Goal: Task Accomplishment & Management: Use online tool/utility

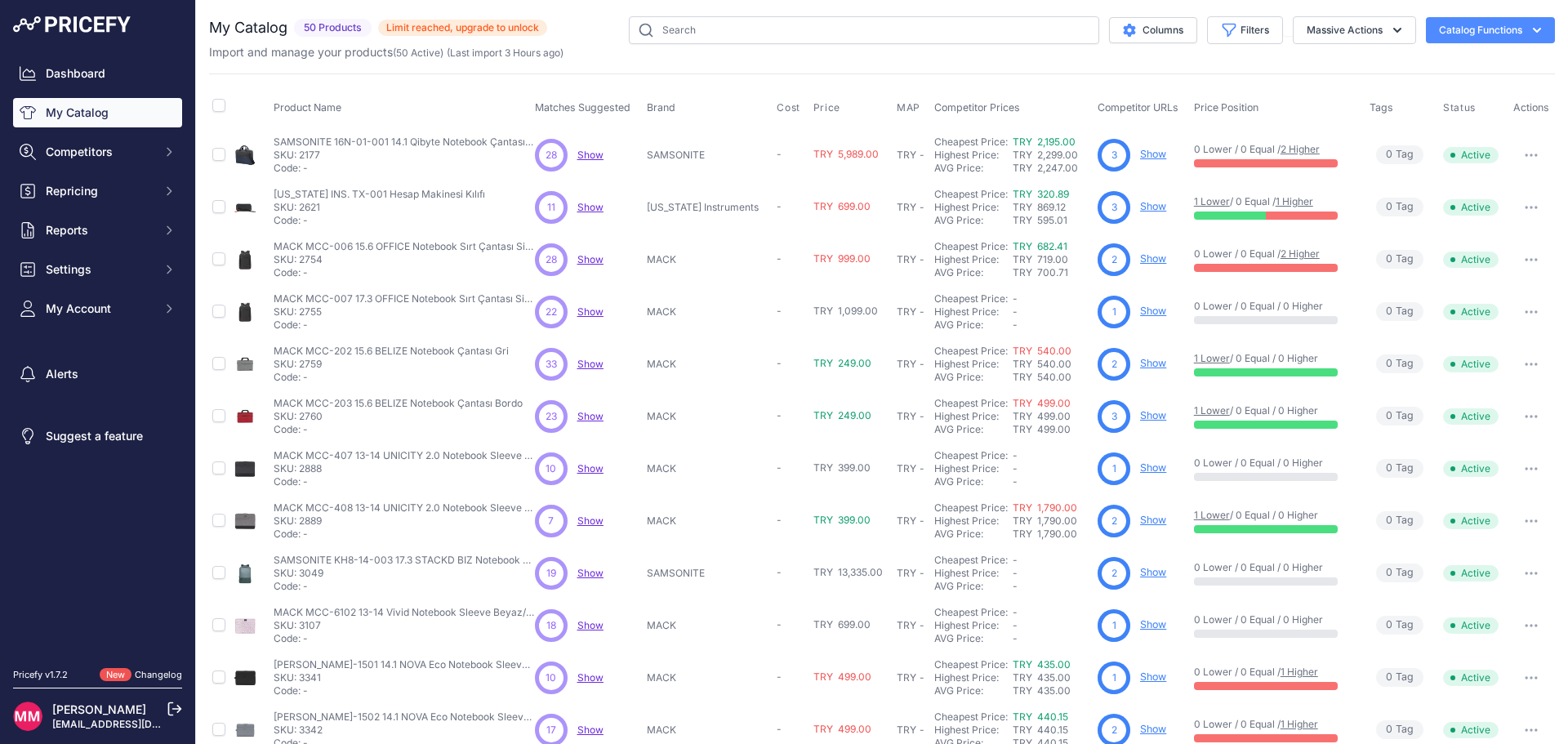
click at [1299, 159] on div at bounding box center [1265, 163] width 143 height 8
click at [1296, 147] on link "2 Higher" at bounding box center [1300, 148] width 39 height 12
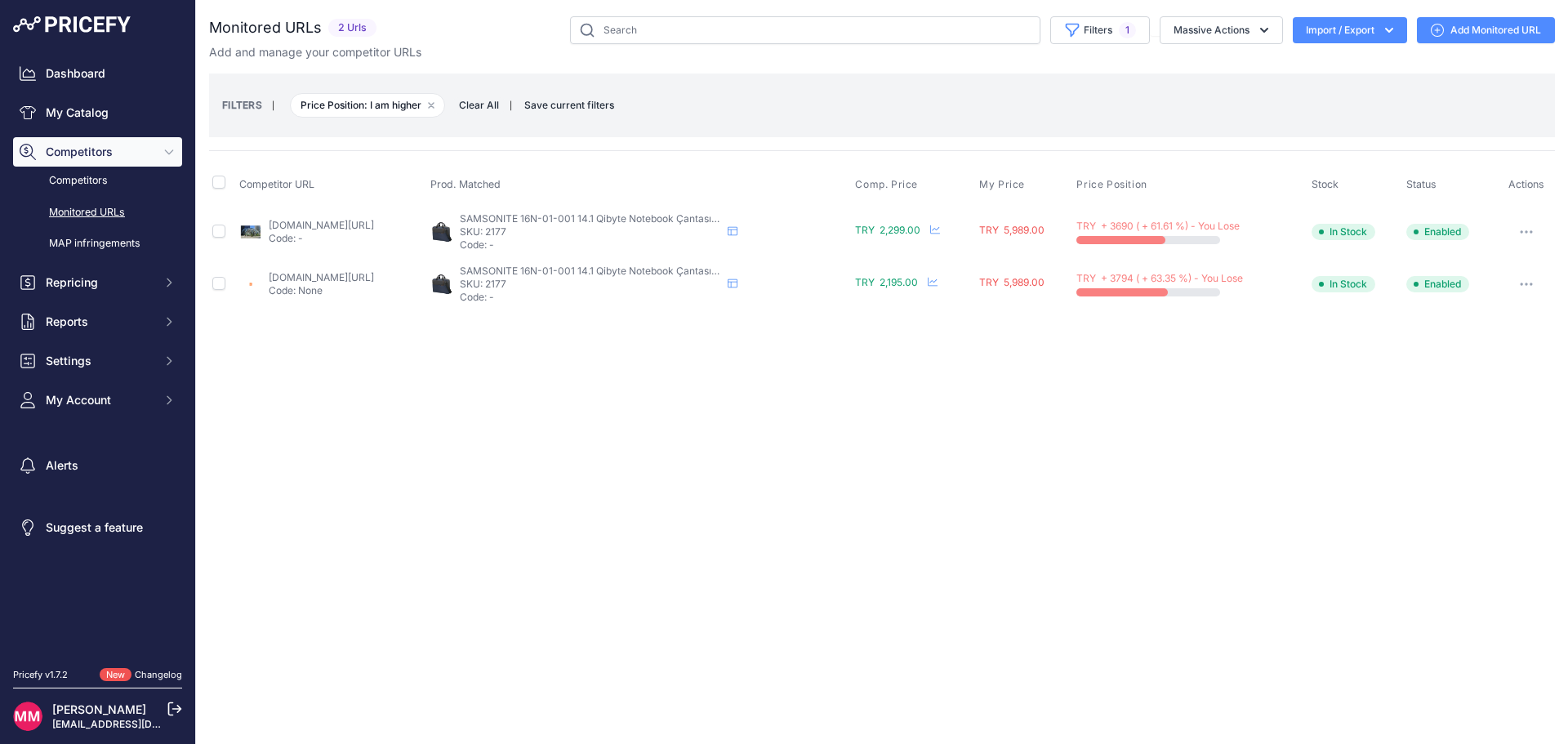
click at [1220, 293] on div at bounding box center [1148, 293] width 143 height 8
click at [1212, 285] on div "TRY + 3794 ( + 63.35 %) - You Lose" at bounding box center [1190, 284] width 228 height 25
click at [617, 301] on p "Code: -" at bounding box center [590, 297] width 261 height 13
click at [628, 276] on span "SAMSONITE 16N-01-001 14.1 Qibyte Notebook Çantası Mavi" at bounding box center [598, 270] width 277 height 12
click at [629, 274] on span "SAMSONITE 16N-01-001 14.1 Qibyte Notebook Çantası Mavi" at bounding box center [598, 270] width 277 height 12
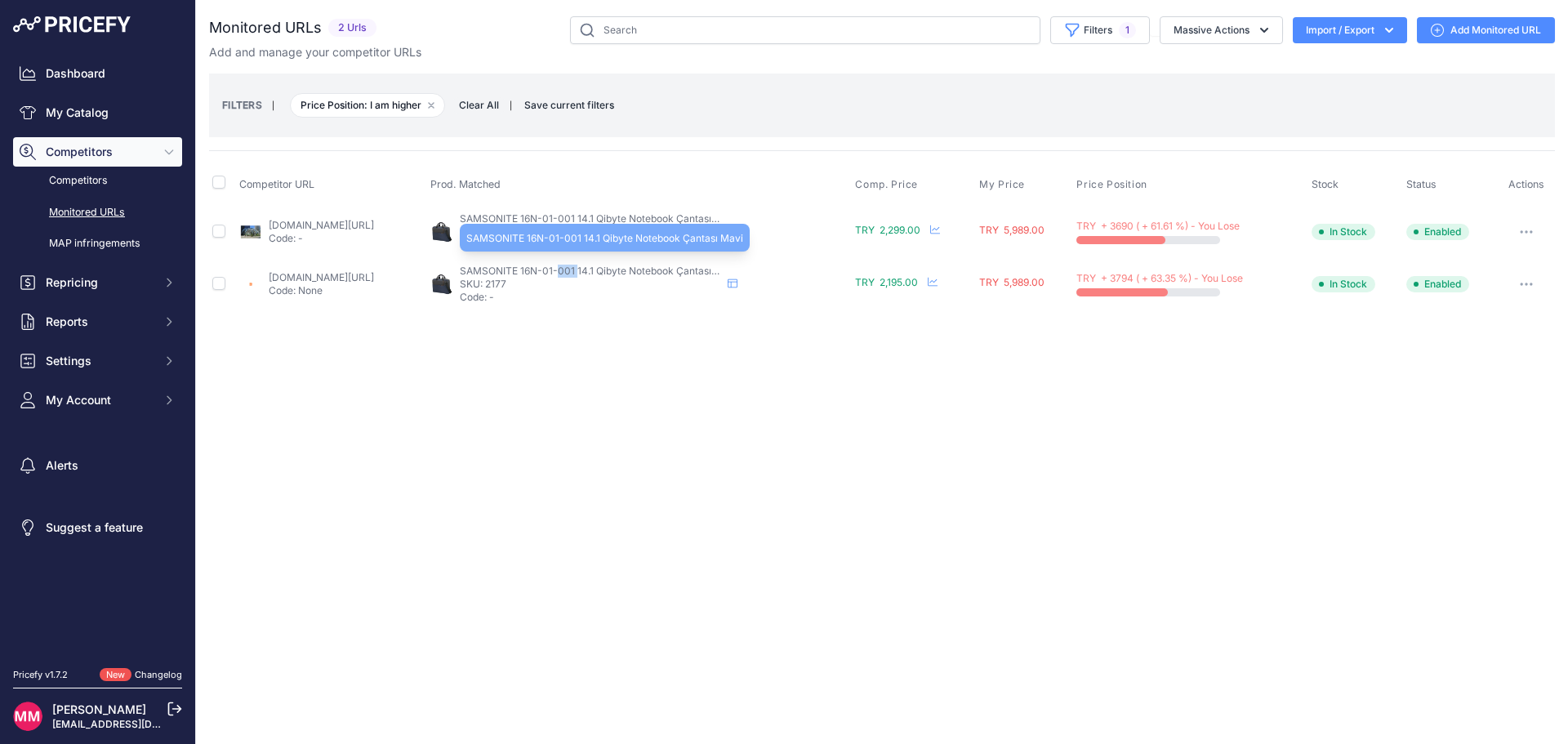
click at [630, 273] on span "SAMSONITE 16N-01-001 14.1 Qibyte Notebook Çantası Mavi" at bounding box center [598, 270] width 277 height 12
click at [512, 271] on div "SAMSONITE 16N-01-001 14.1 Qibyte Notebook Çantası Mavi SAMSONITE 16N-01-001 14.…" at bounding box center [639, 284] width 418 height 39
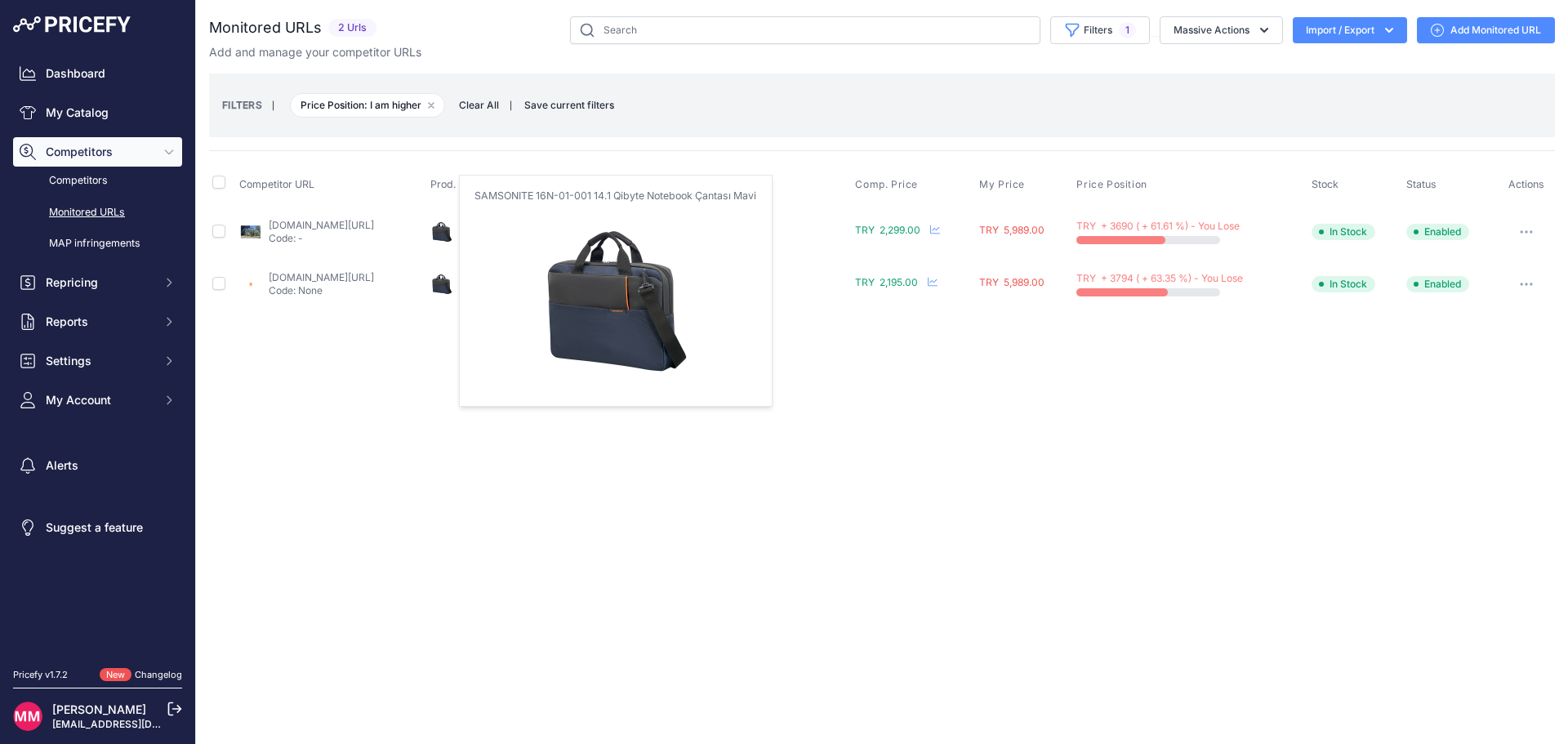
click at [453, 283] on img at bounding box center [442, 284] width 23 height 23
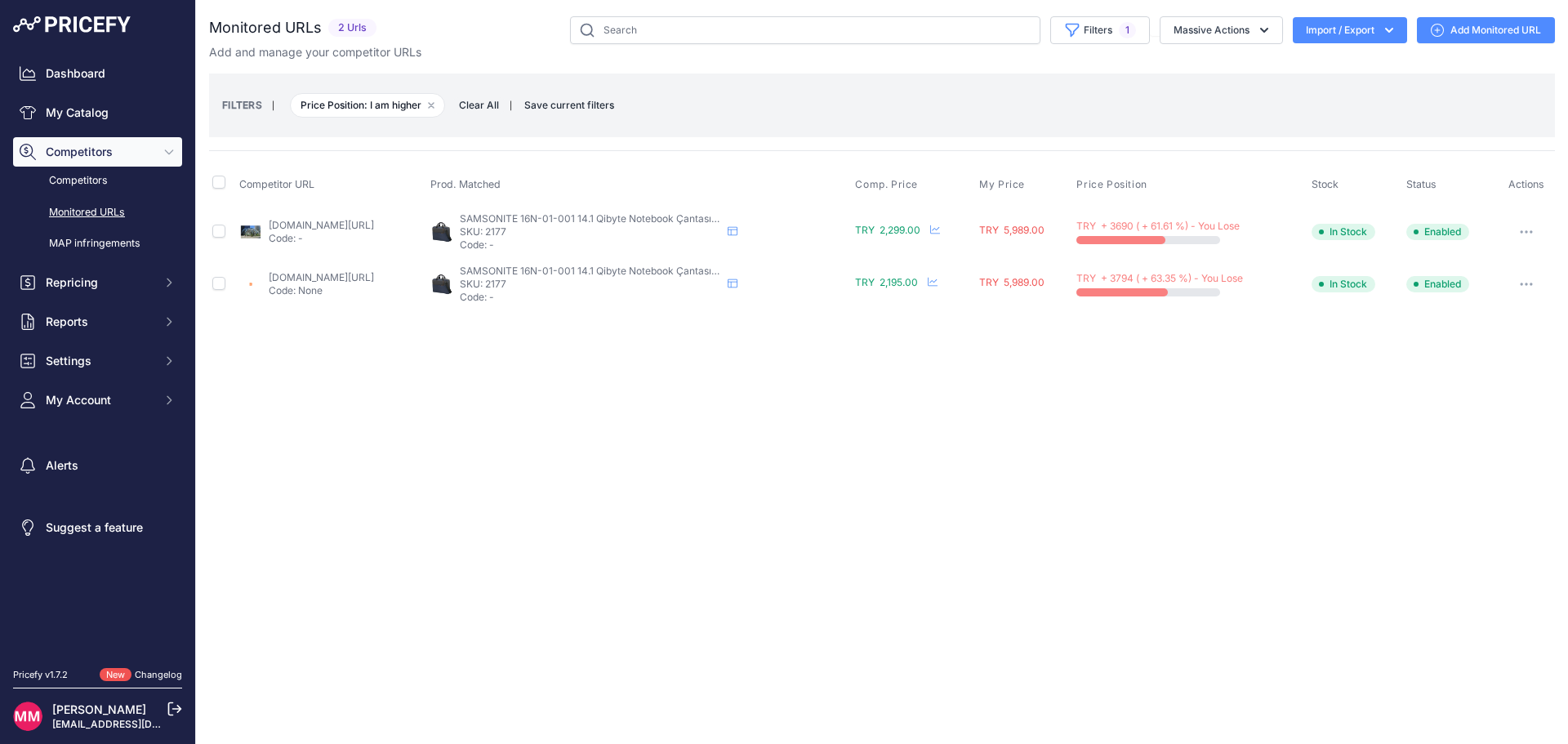
click at [363, 282] on link "[DOMAIN_NAME][URL]" at bounding box center [321, 277] width 106 height 12
click at [918, 281] on span "TRY 2,195.00" at bounding box center [886, 282] width 63 height 12
click at [937, 280] on icon at bounding box center [932, 282] width 10 height 10
